Goal: Task Accomplishment & Management: Use online tool/utility

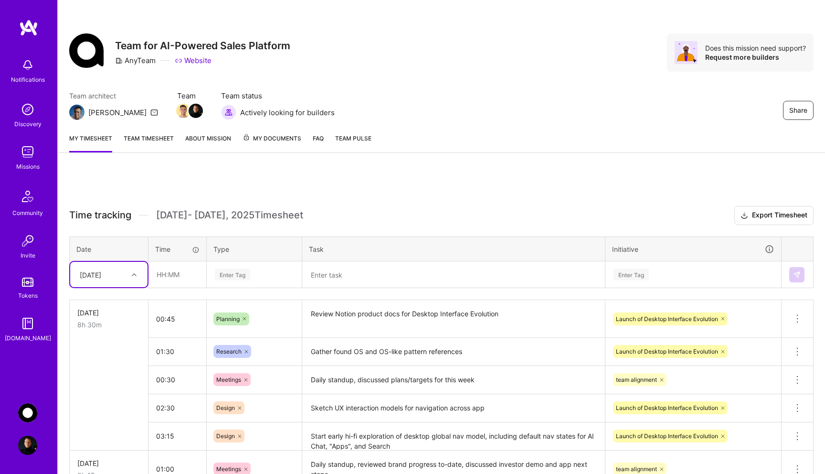
scroll to position [74, 0]
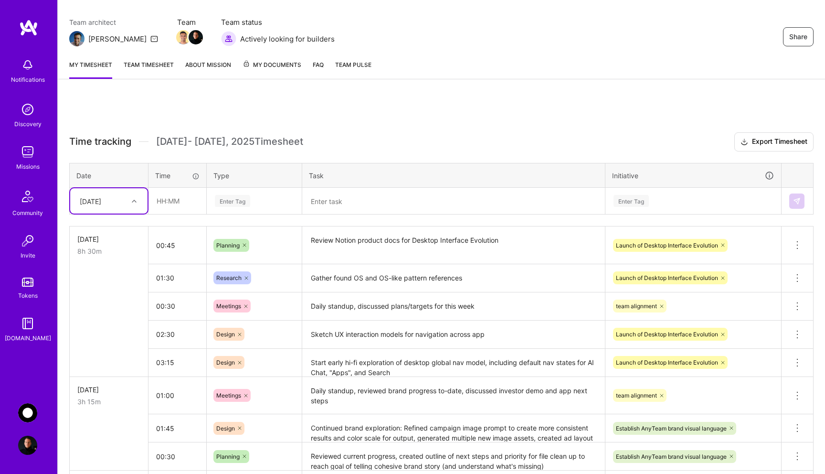
click at [135, 201] on icon at bounding box center [134, 201] width 5 height 5
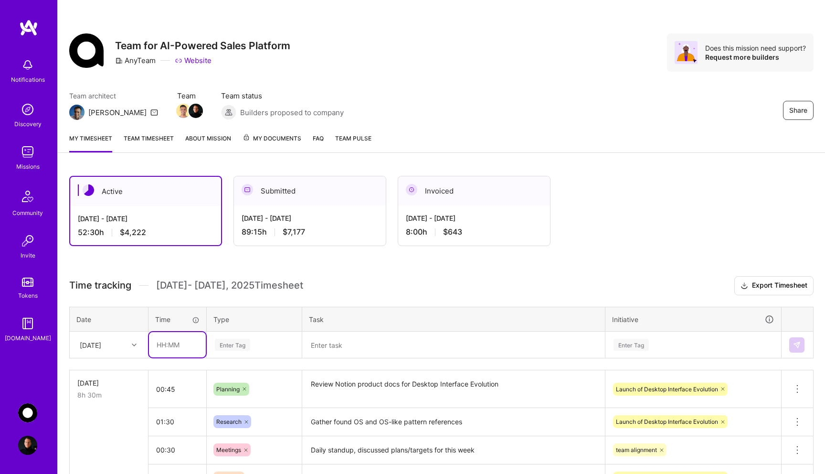
click at [166, 343] on input "text" at bounding box center [177, 344] width 57 height 25
type input "00:30"
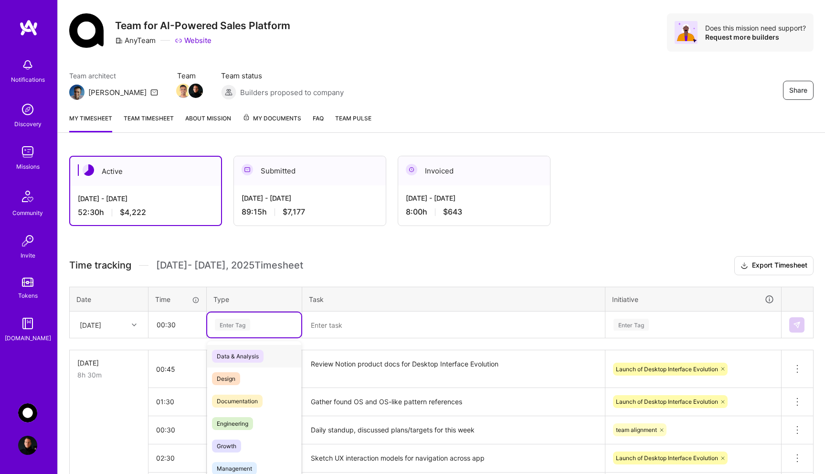
click at [237, 337] on div "option Data & Analysis focused, 0 of 2. 17 results available. Use Up and Down t…" at bounding box center [254, 324] width 94 height 25
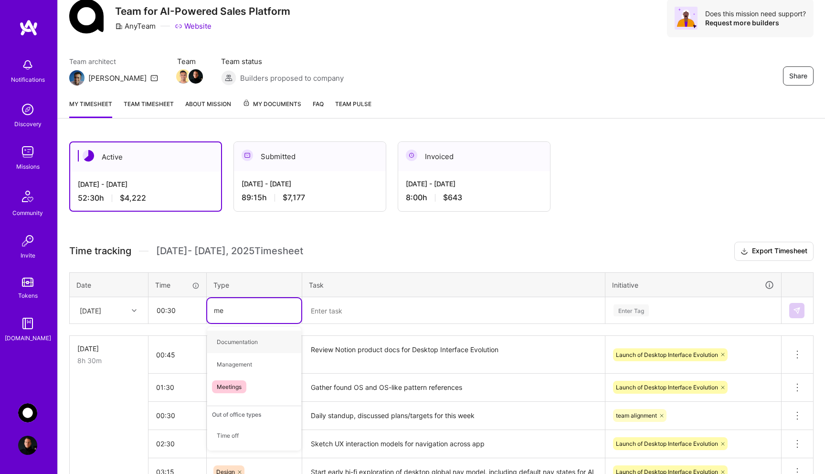
type input "mee"
click at [251, 340] on div "Meetings" at bounding box center [254, 341] width 94 height 22
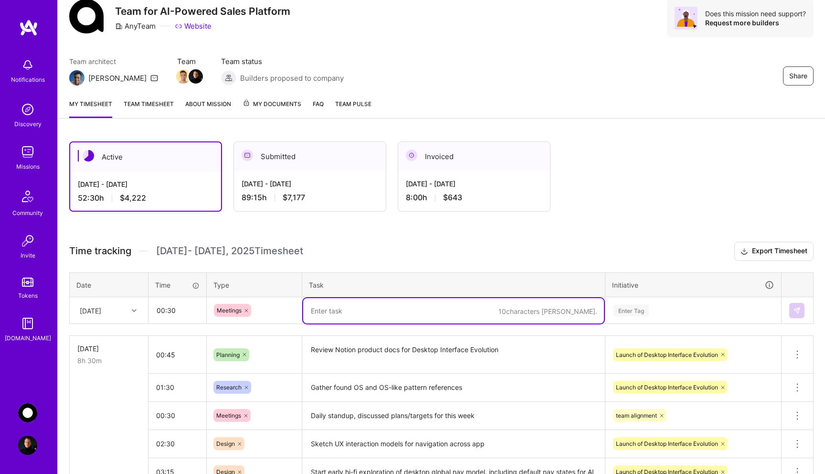
click at [343, 312] on textarea at bounding box center [453, 310] width 301 height 25
type textarea "Daily standup, shared WIP on desktop UI concepts"
click at [622, 313] on div "Enter Tag" at bounding box center [693, 310] width 175 height 25
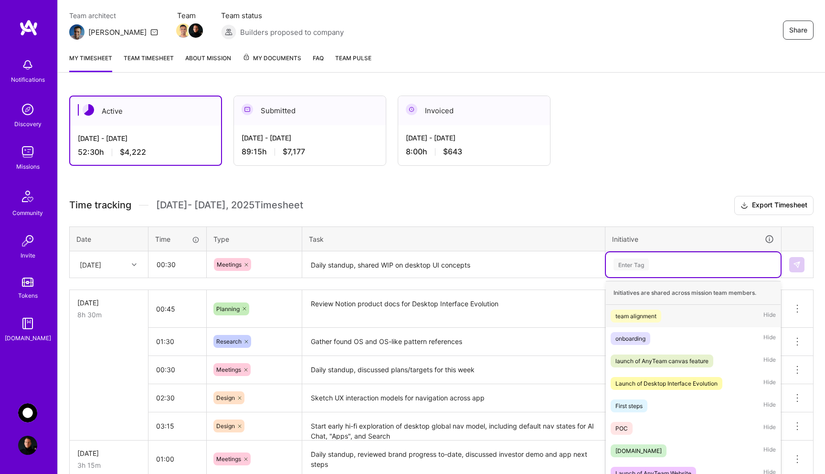
scroll to position [87, 0]
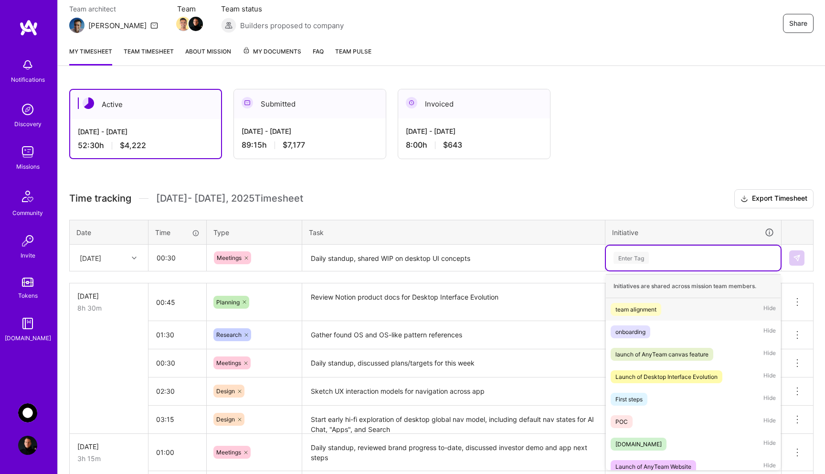
click at [635, 310] on div "team alignment" at bounding box center [635, 309] width 41 height 10
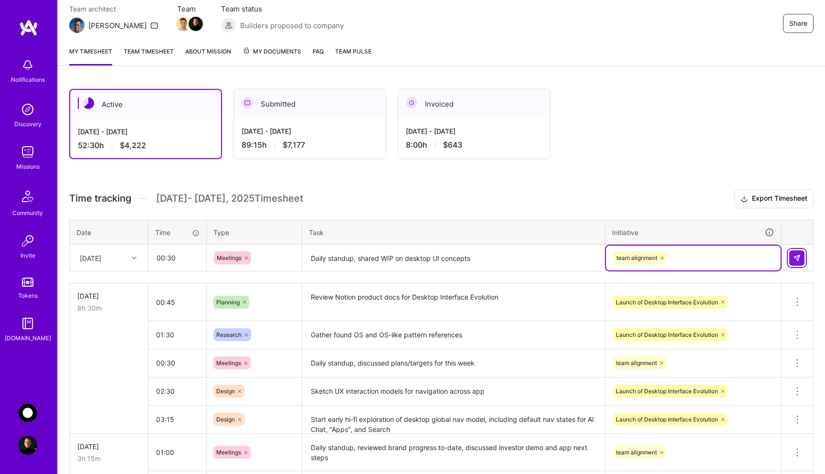
click at [796, 258] on img at bounding box center [797, 258] width 8 height 8
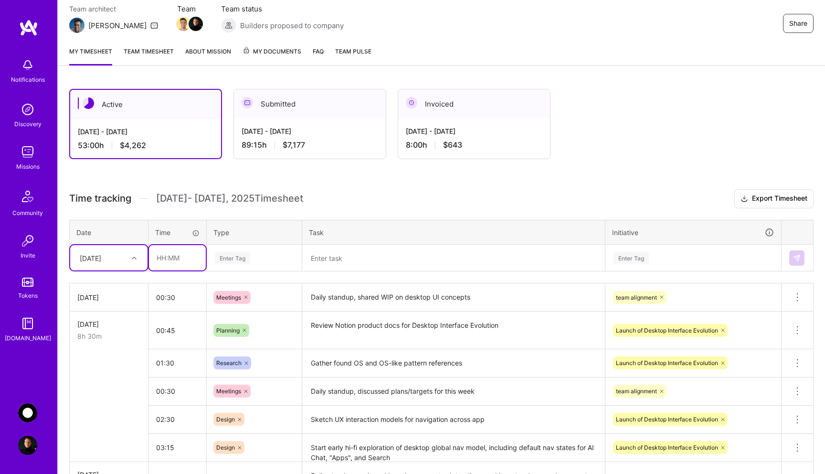
click at [174, 258] on input "text" at bounding box center [177, 257] width 57 height 25
type input "07:15"
click at [243, 259] on div "Enter Tag" at bounding box center [232, 257] width 35 height 15
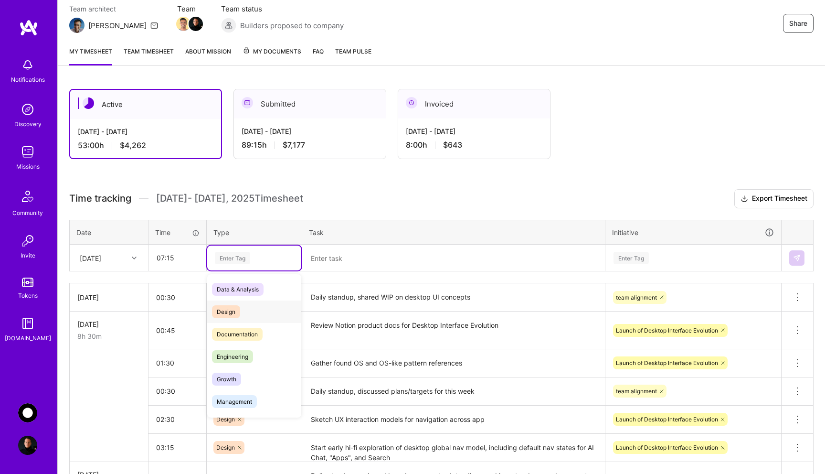
click at [248, 309] on div "Design" at bounding box center [254, 311] width 94 height 22
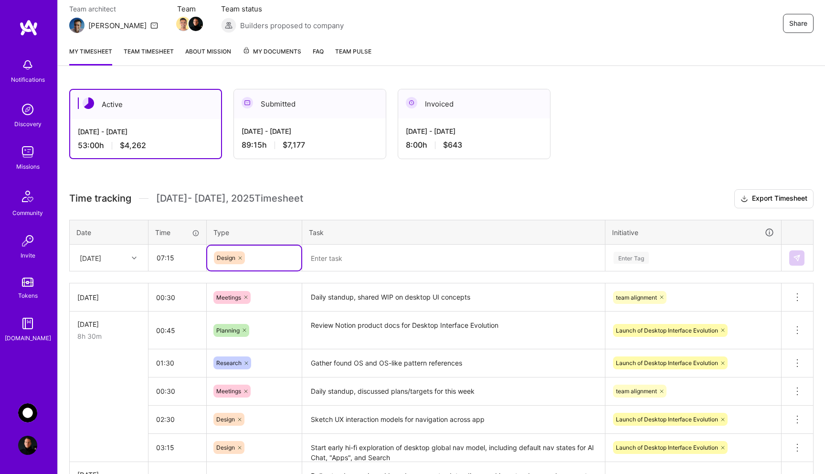
click at [329, 266] on textarea at bounding box center [453, 257] width 301 height 25
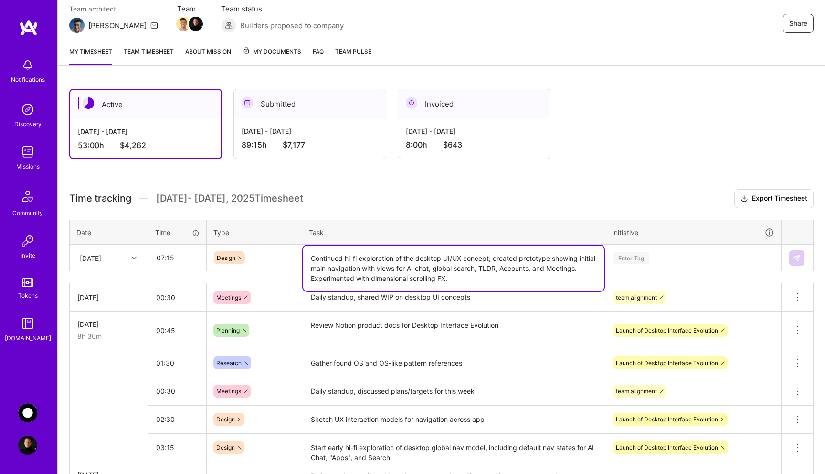
type textarea "Continued hi-fi exploration of the desktop UI/UX concept; created prototype sho…"
click at [649, 259] on div "Enter Tag" at bounding box center [693, 258] width 161 height 12
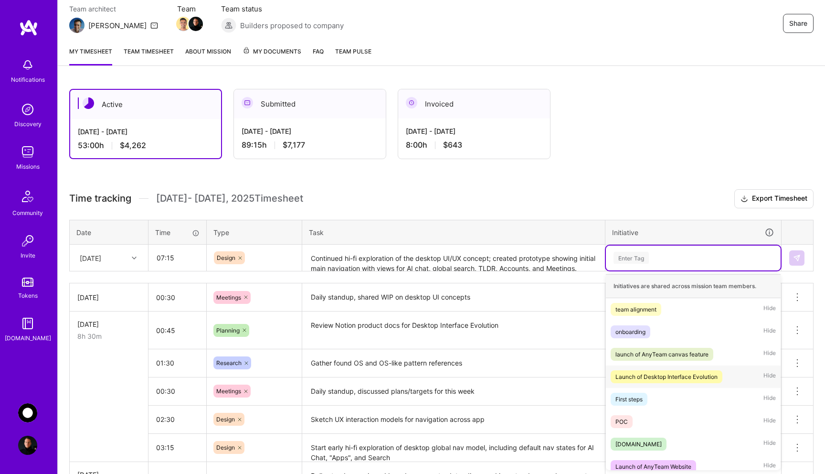
click at [673, 376] on div "Launch of Desktop Interface Evolution" at bounding box center [666, 376] width 102 height 10
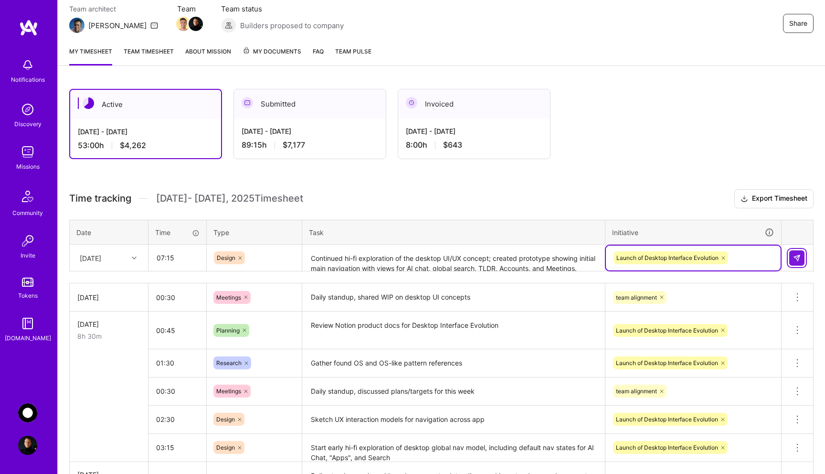
click at [796, 258] on img at bounding box center [797, 258] width 8 height 8
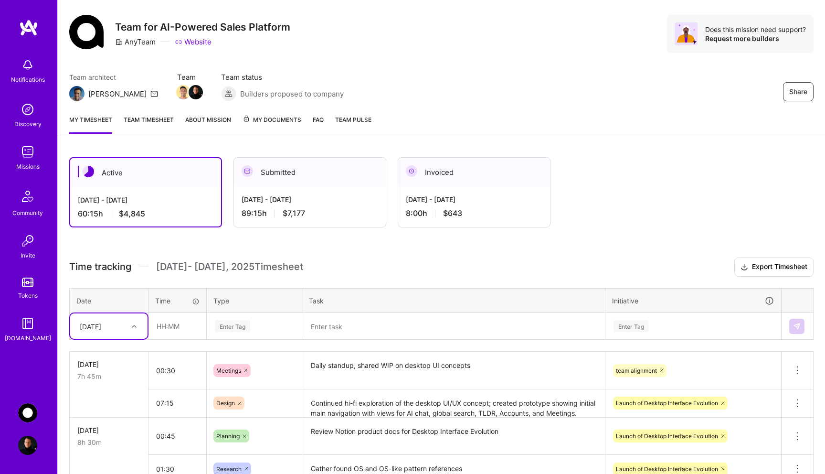
scroll to position [0, 0]
